Goal: Transaction & Acquisition: Purchase product/service

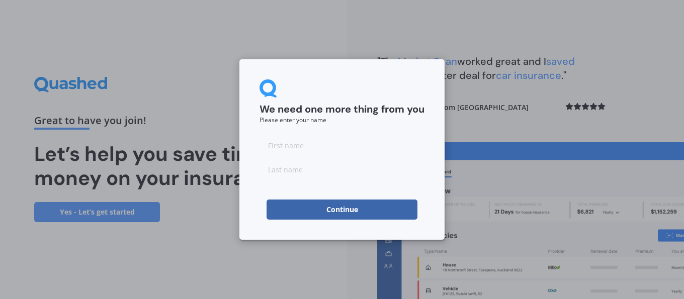
click at [290, 145] on input at bounding box center [341, 145] width 165 height 20
type input "Pat"
click at [290, 168] on input at bounding box center [341, 169] width 165 height 20
type input "Gnys"
click at [331, 211] on button "Continue" at bounding box center [341, 210] width 151 height 20
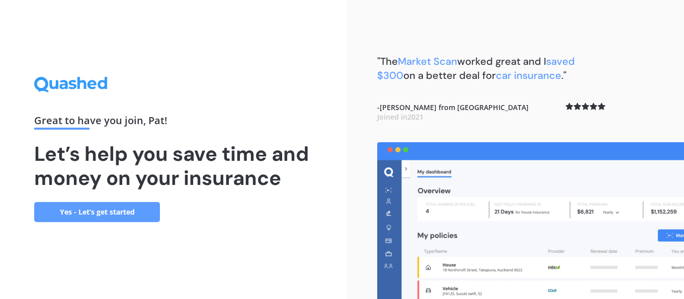
click at [134, 210] on link "Yes - Let’s get started" at bounding box center [97, 212] width 126 height 20
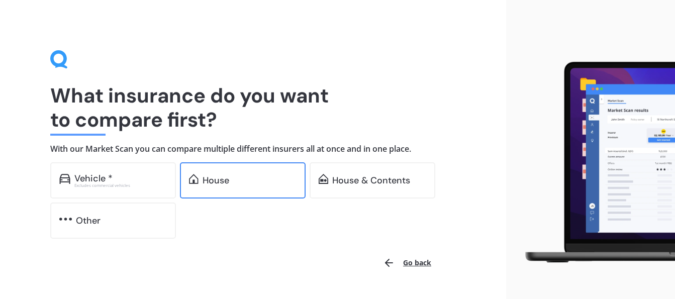
click at [211, 181] on div "House" at bounding box center [216, 180] width 27 height 10
